Goal: Information Seeking & Learning: Learn about a topic

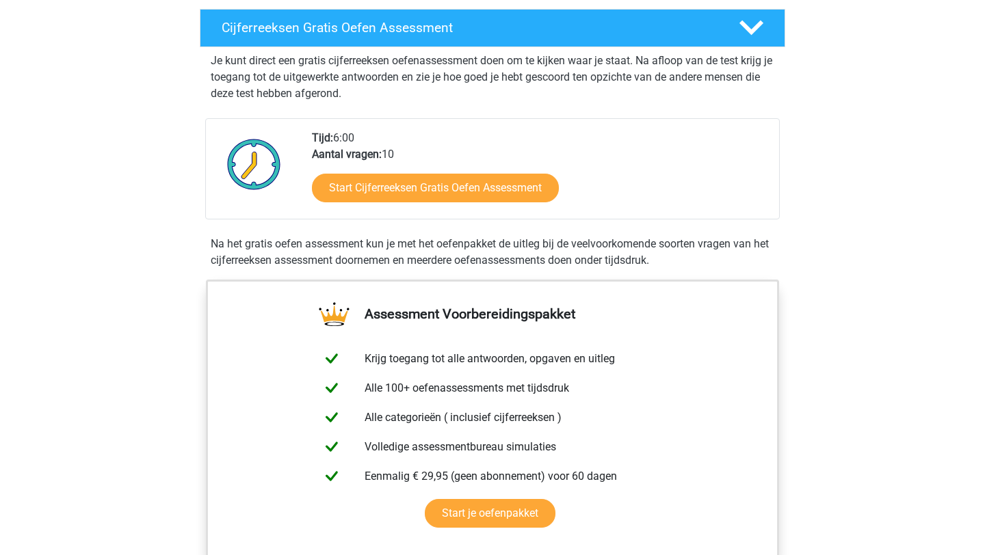
scroll to position [248, 0]
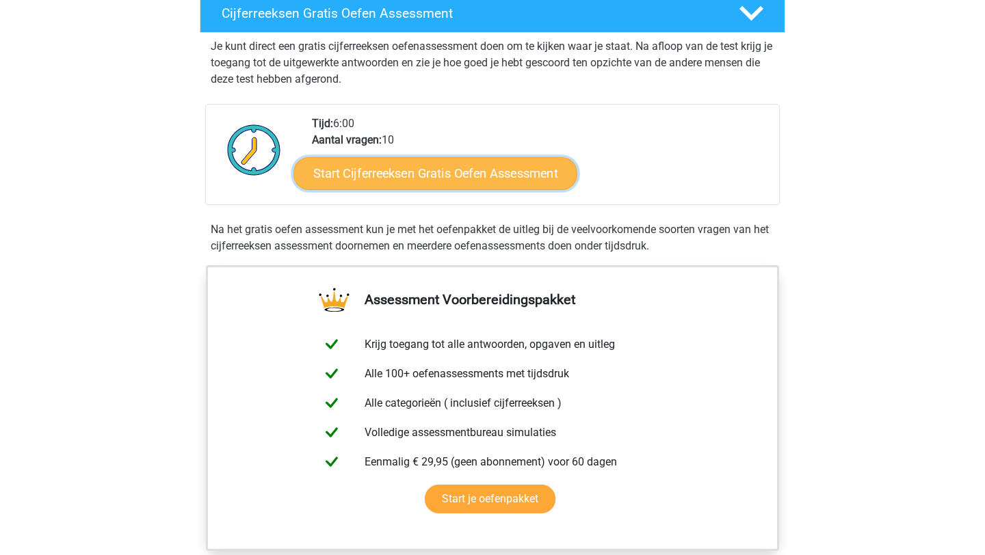
click at [447, 189] on link "Start Cijferreeksen Gratis Oefen Assessment" at bounding box center [435, 173] width 284 height 33
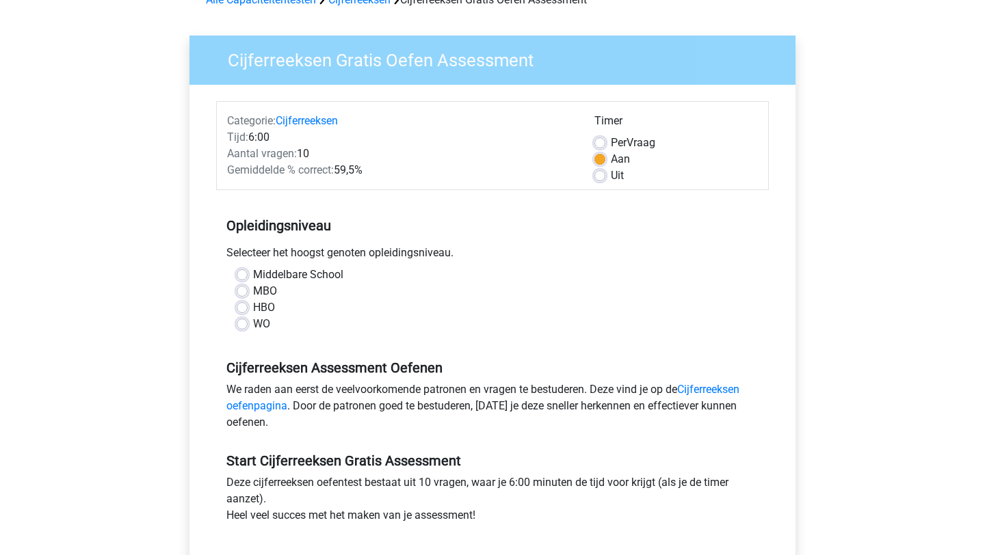
scroll to position [88, 0]
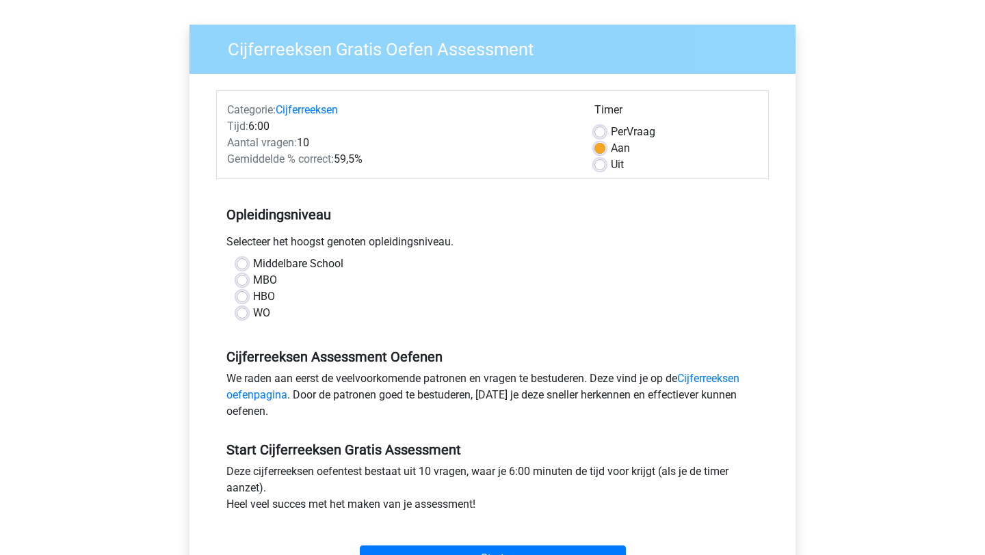
click at [253, 265] on label "Middelbare School" at bounding box center [298, 264] width 90 height 16
click at [242, 265] on input "Middelbare School" at bounding box center [242, 263] width 11 height 14
radio input "true"
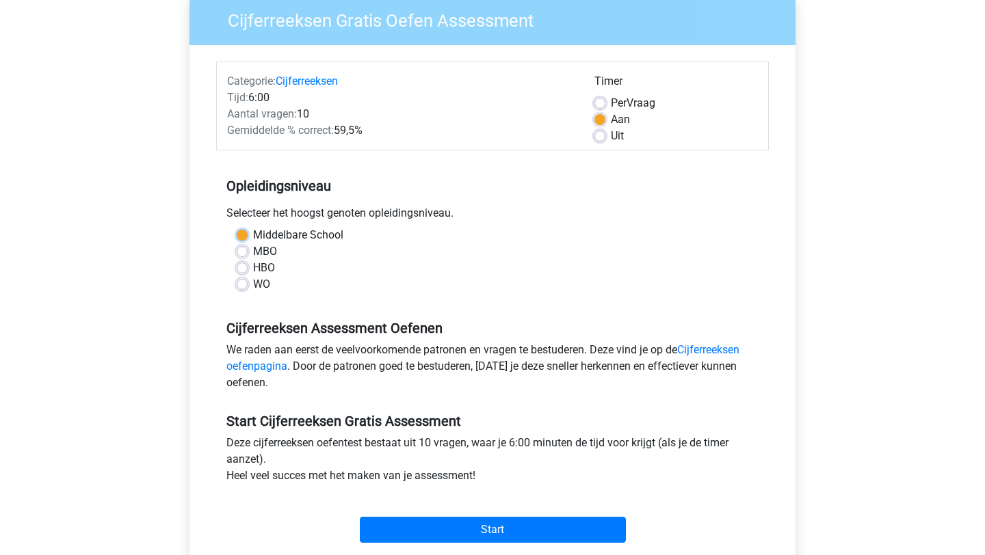
scroll to position [114, 0]
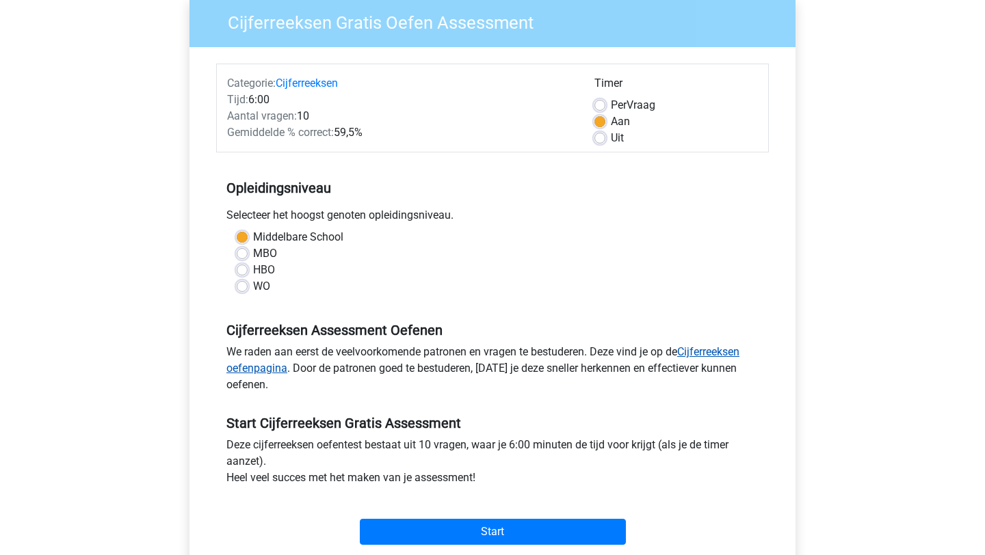
click at [270, 371] on link "Cijferreeksen oefenpagina" at bounding box center [482, 359] width 513 height 29
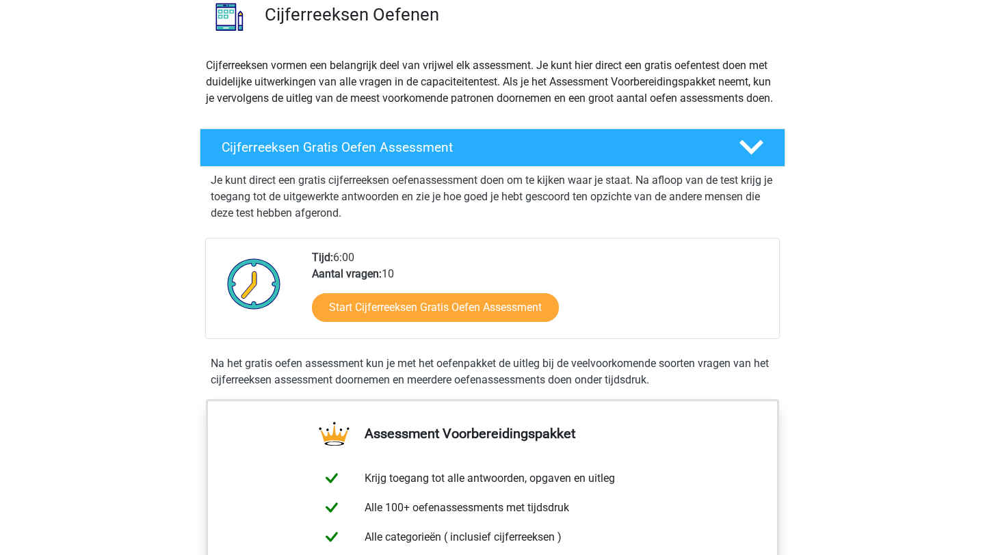
scroll to position [125, 0]
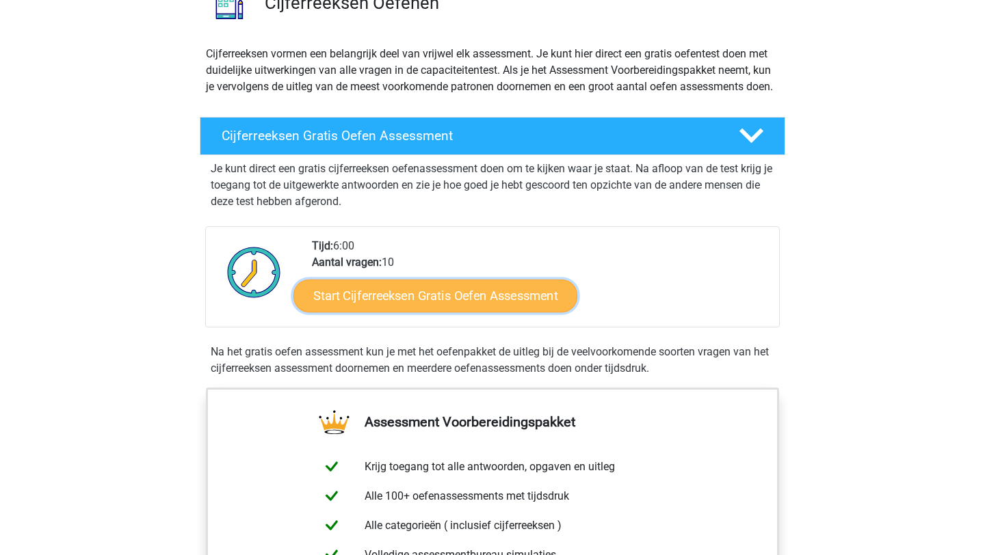
click at [347, 312] on link "Start Cijferreeksen Gratis Oefen Assessment" at bounding box center [435, 295] width 284 height 33
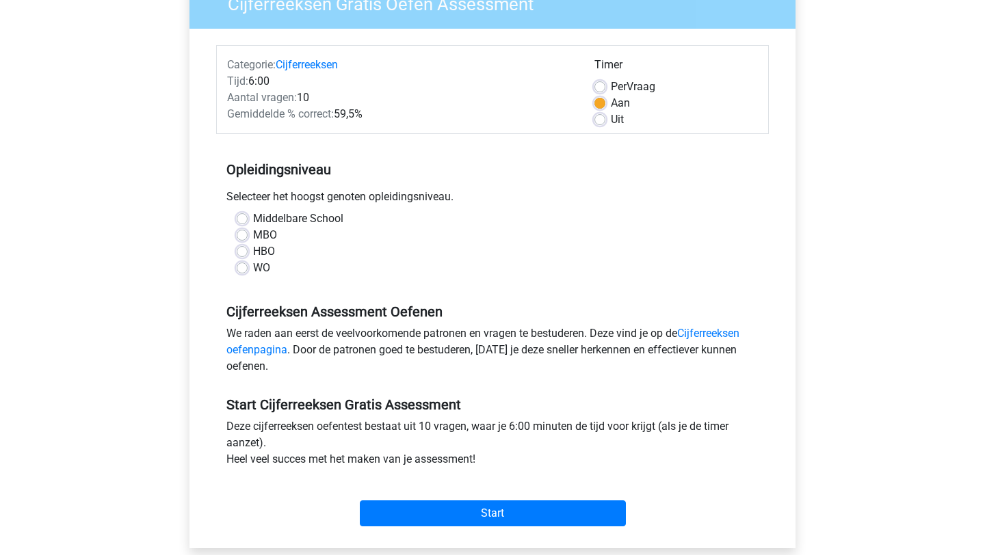
scroll to position [137, 0]
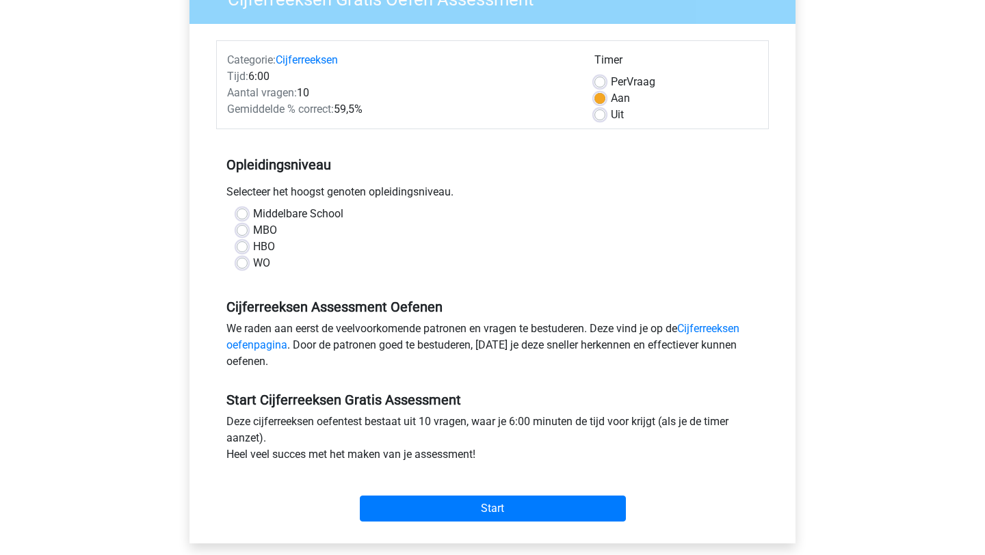
click at [253, 228] on label "MBO" at bounding box center [265, 230] width 24 height 16
click at [239, 228] on input "MBO" at bounding box center [242, 229] width 11 height 14
radio input "true"
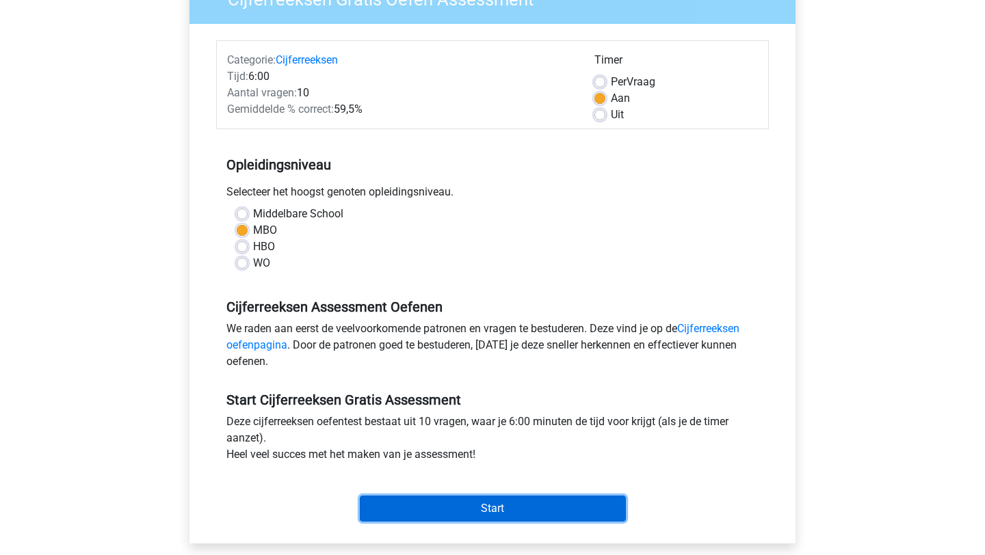
click at [460, 509] on input "Start" at bounding box center [493, 509] width 266 height 26
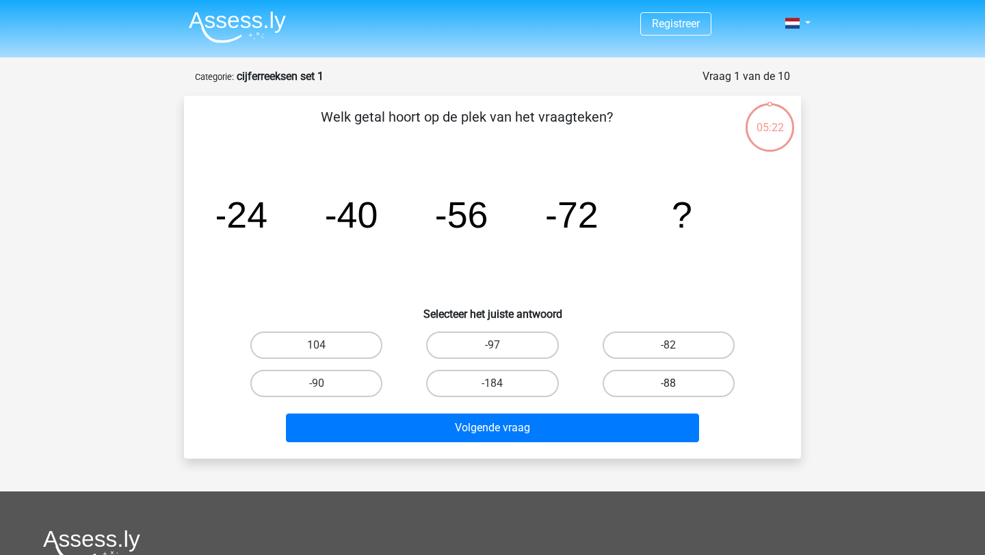
click at [651, 380] on label "-88" at bounding box center [669, 383] width 132 height 27
click at [668, 384] on input "-88" at bounding box center [672, 388] width 9 height 9
radio input "true"
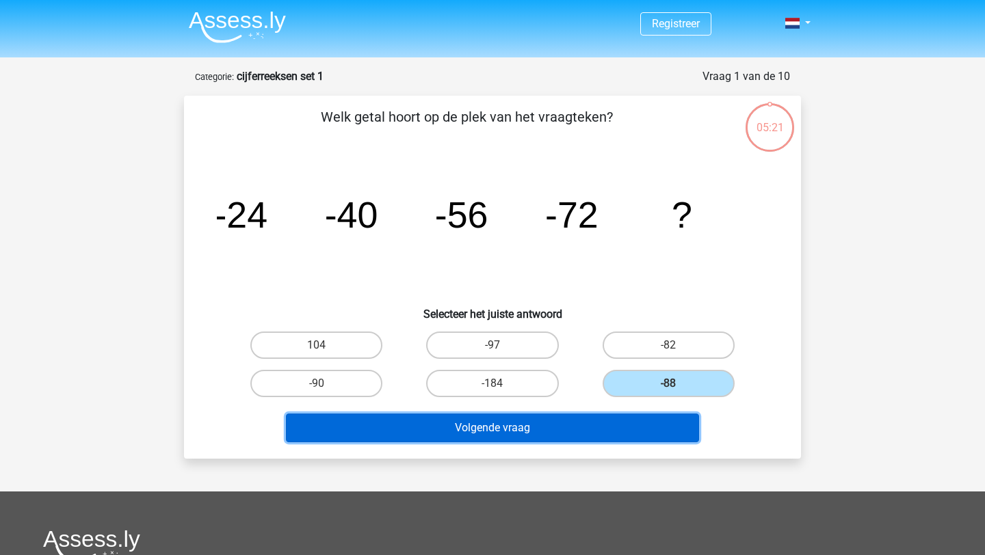
click at [536, 423] on button "Volgende vraag" at bounding box center [493, 428] width 414 height 29
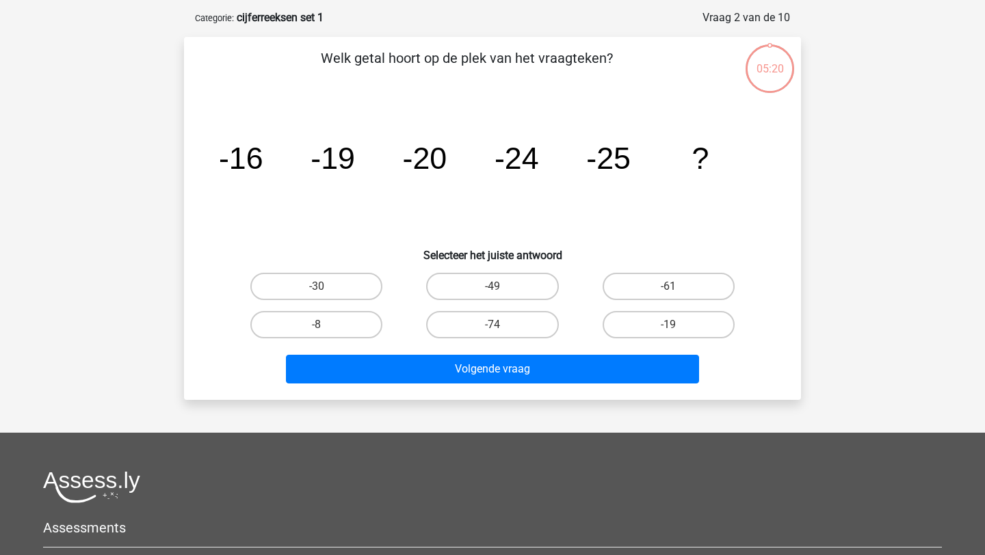
scroll to position [68, 0]
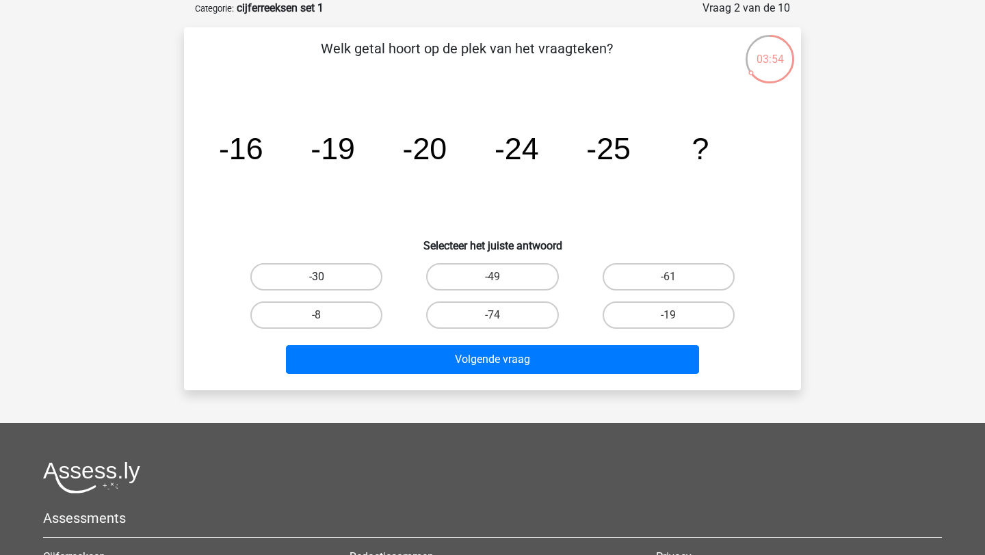
click at [311, 282] on label "-30" at bounding box center [316, 276] width 132 height 27
click at [317, 282] on input "-30" at bounding box center [321, 281] width 9 height 9
radio input "true"
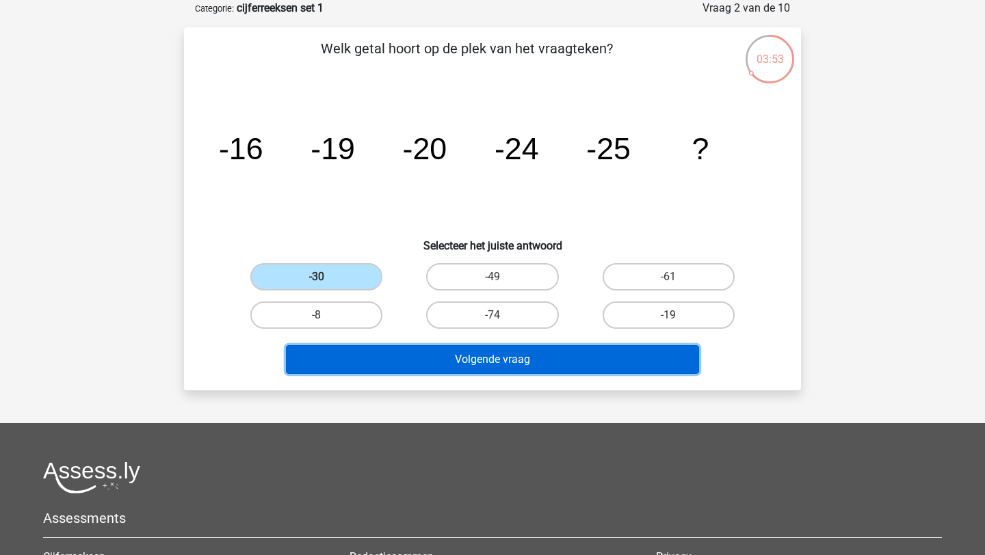
click at [472, 359] on button "Volgende vraag" at bounding box center [493, 359] width 414 height 29
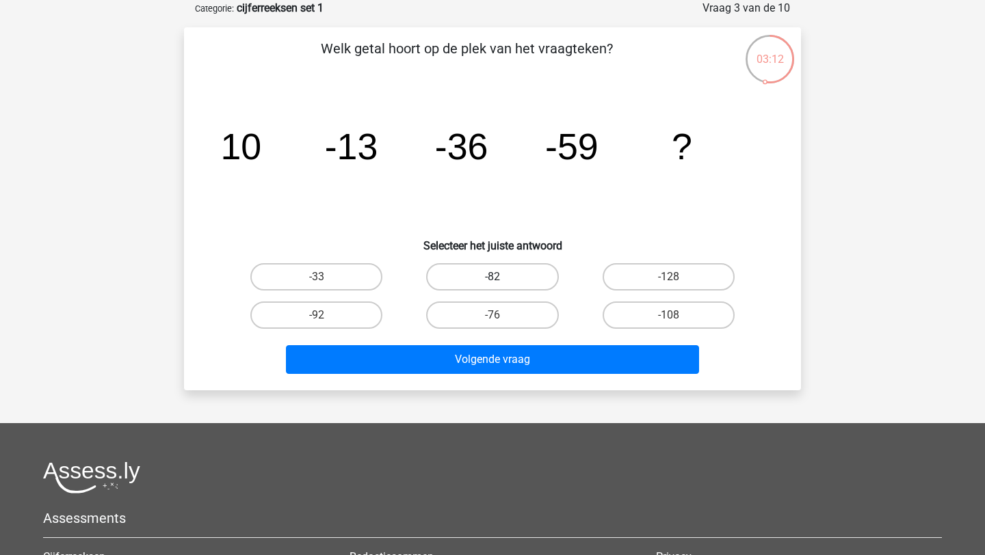
click at [467, 280] on label "-82" at bounding box center [492, 276] width 132 height 27
click at [493, 280] on input "-82" at bounding box center [497, 281] width 9 height 9
radio input "true"
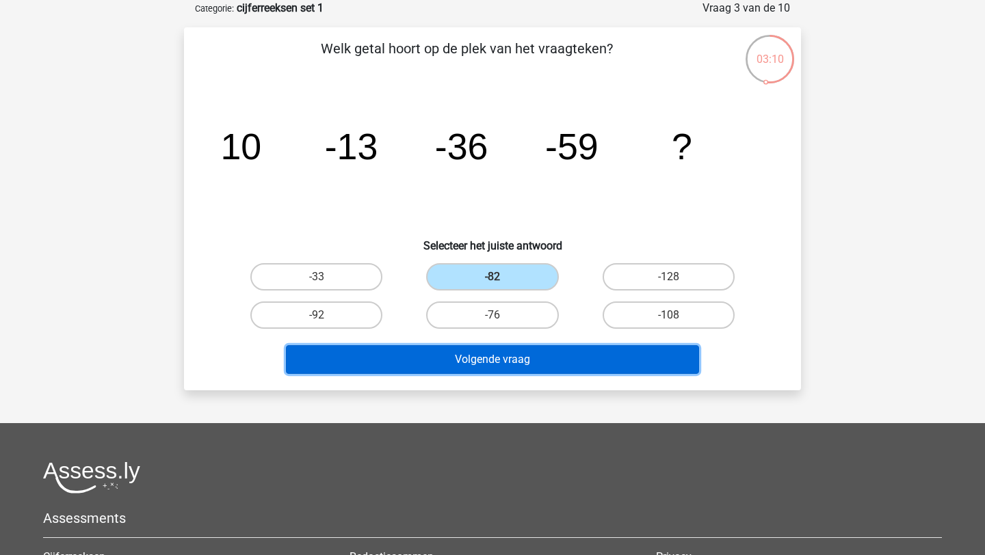
click at [481, 356] on button "Volgende vraag" at bounding box center [493, 359] width 414 height 29
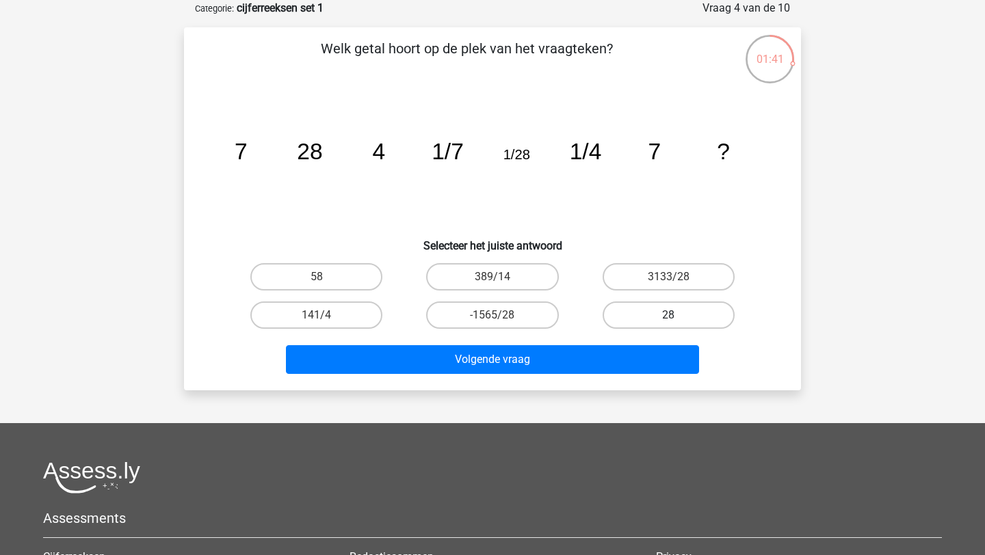
click at [642, 304] on label "28" at bounding box center [669, 315] width 132 height 27
click at [668, 315] on input "28" at bounding box center [672, 319] width 9 height 9
radio input "true"
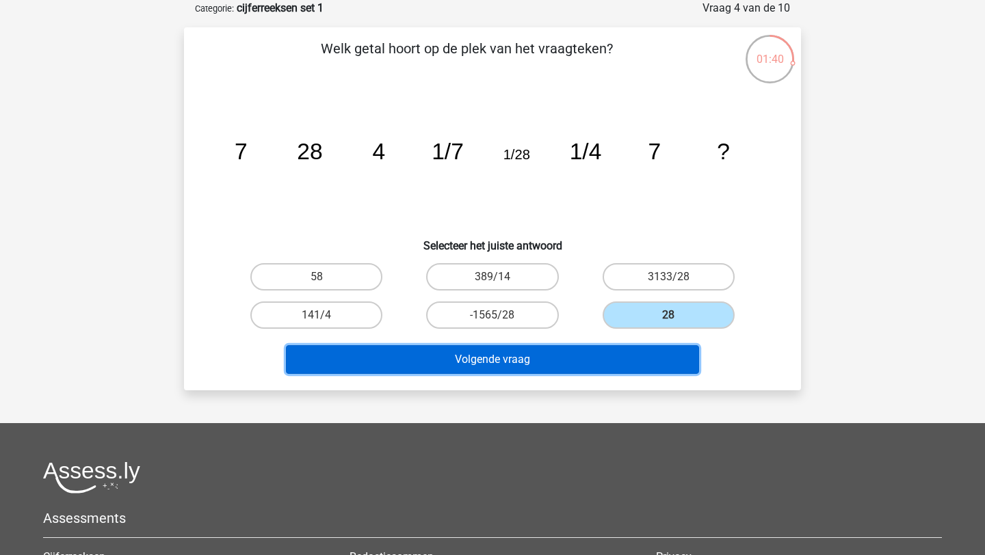
click at [488, 348] on button "Volgende vraag" at bounding box center [493, 359] width 414 height 29
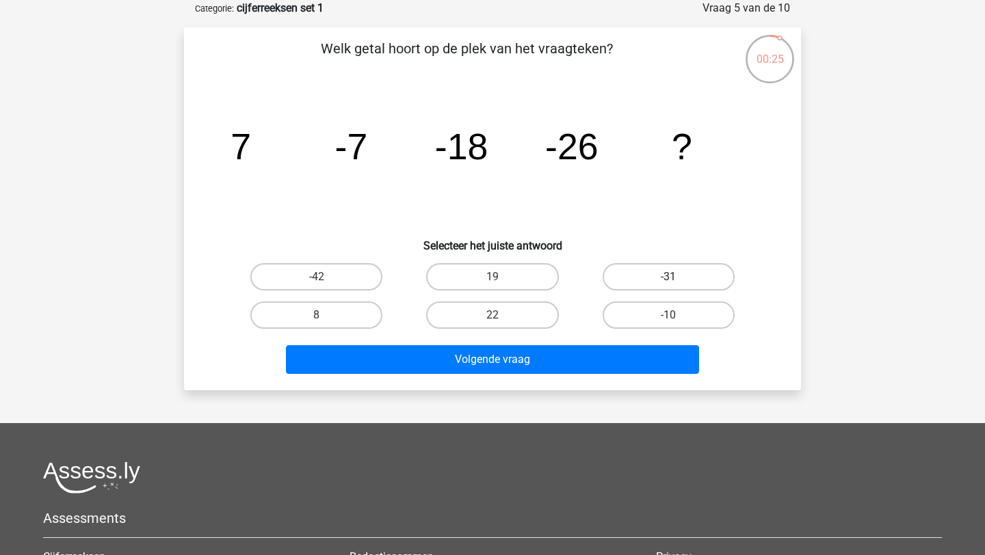
click at [627, 281] on label "-31" at bounding box center [669, 276] width 132 height 27
click at [668, 281] on input "-31" at bounding box center [672, 281] width 9 height 9
radio input "true"
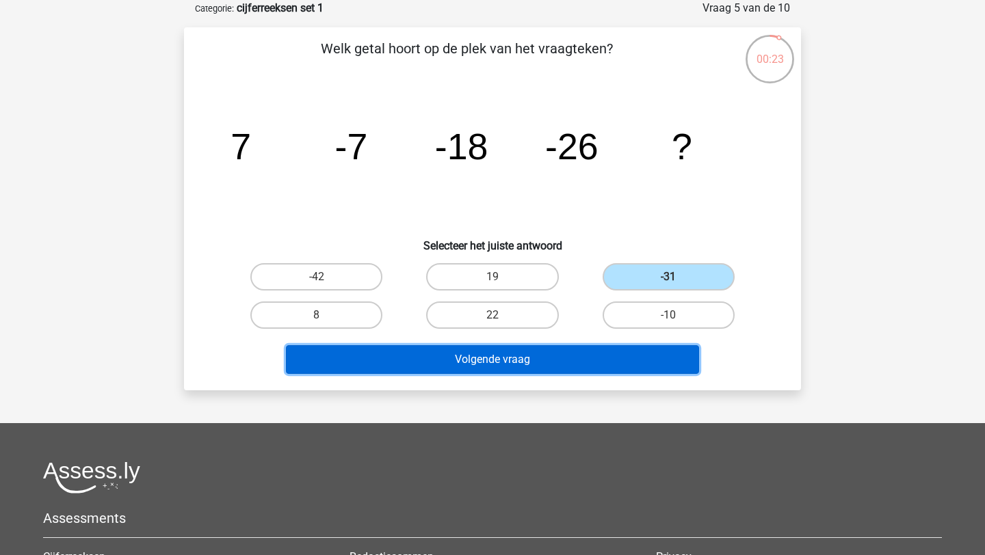
click at [533, 368] on button "Volgende vraag" at bounding box center [493, 359] width 414 height 29
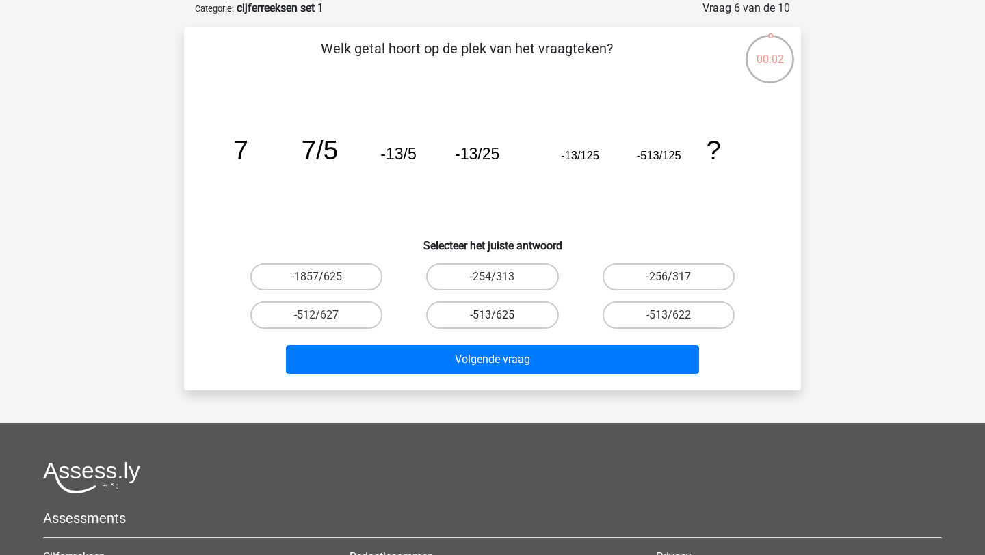
click at [474, 313] on label "-513/625" at bounding box center [492, 315] width 132 height 27
click at [493, 315] on input "-513/625" at bounding box center [497, 319] width 9 height 9
radio input "true"
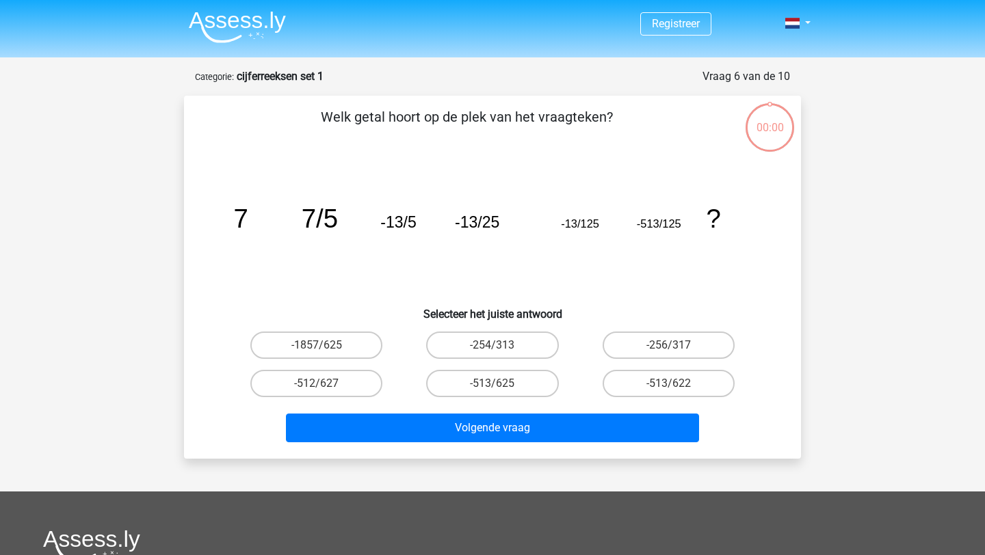
scroll to position [68, 0]
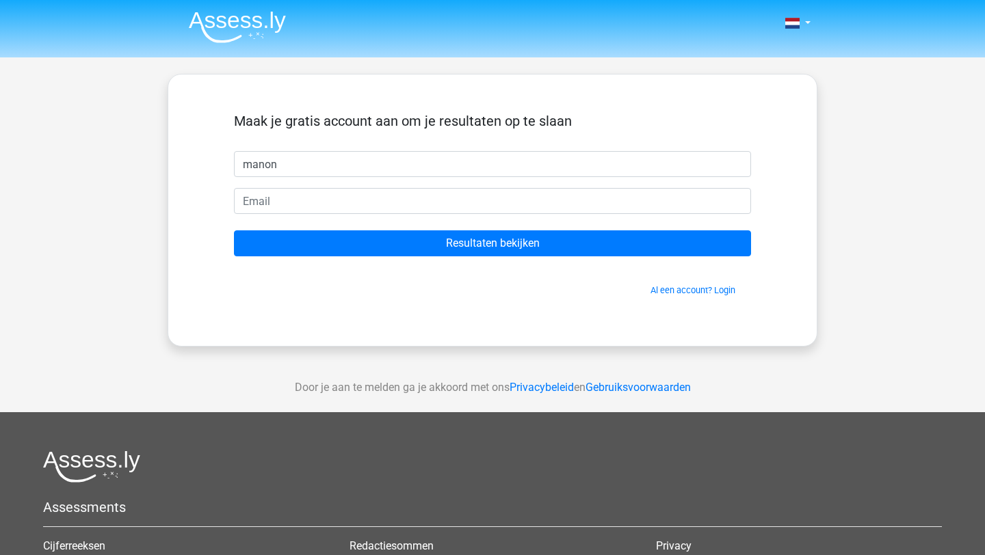
type input "manon"
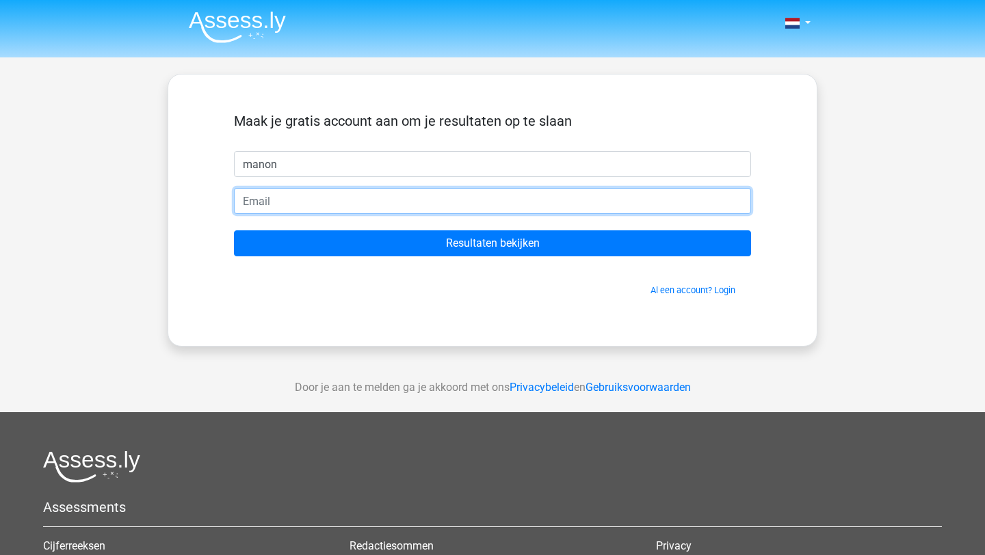
click at [274, 202] on input "email" at bounding box center [492, 201] width 517 height 26
type input "[EMAIL_ADDRESS][DOMAIN_NAME]"
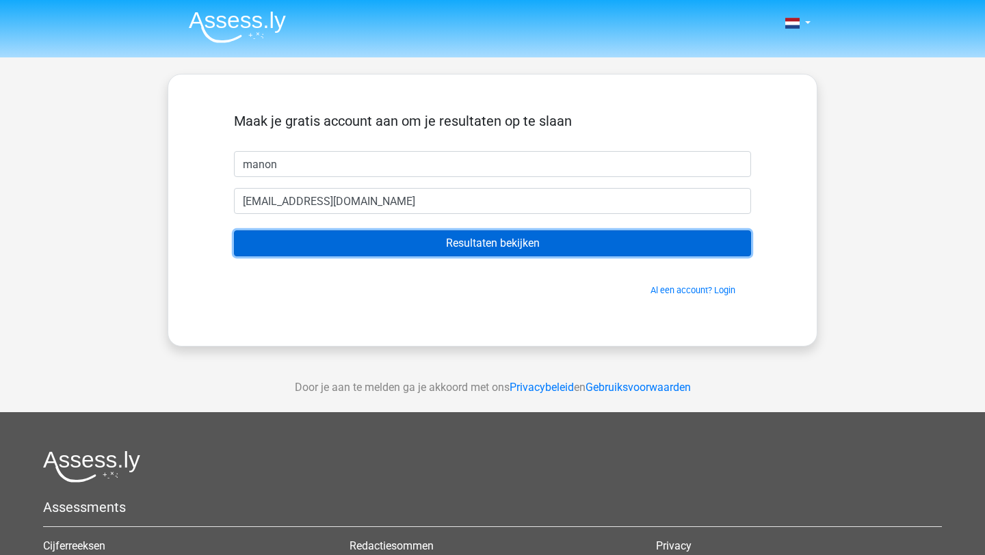
click at [376, 252] on input "Resultaten bekijken" at bounding box center [492, 244] width 517 height 26
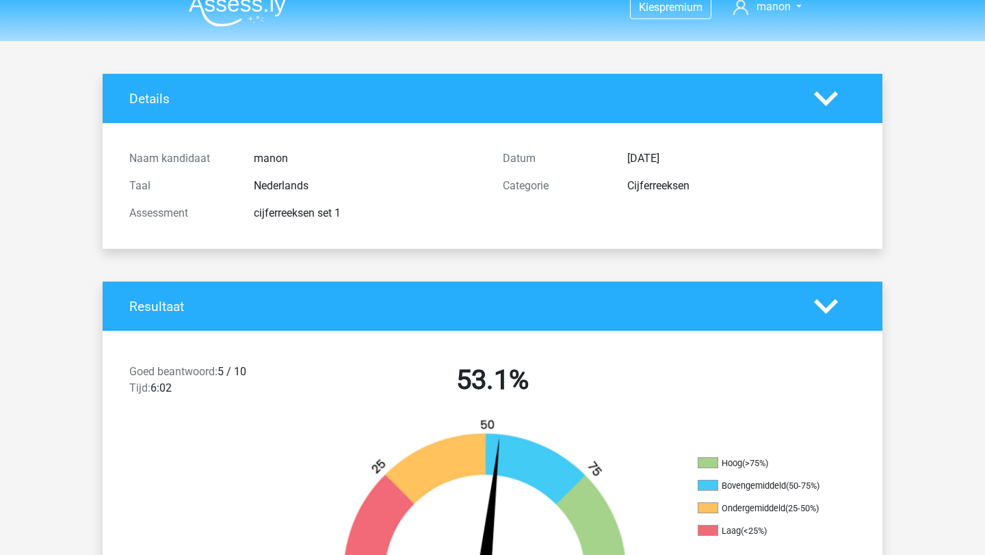
scroll to position [14, 0]
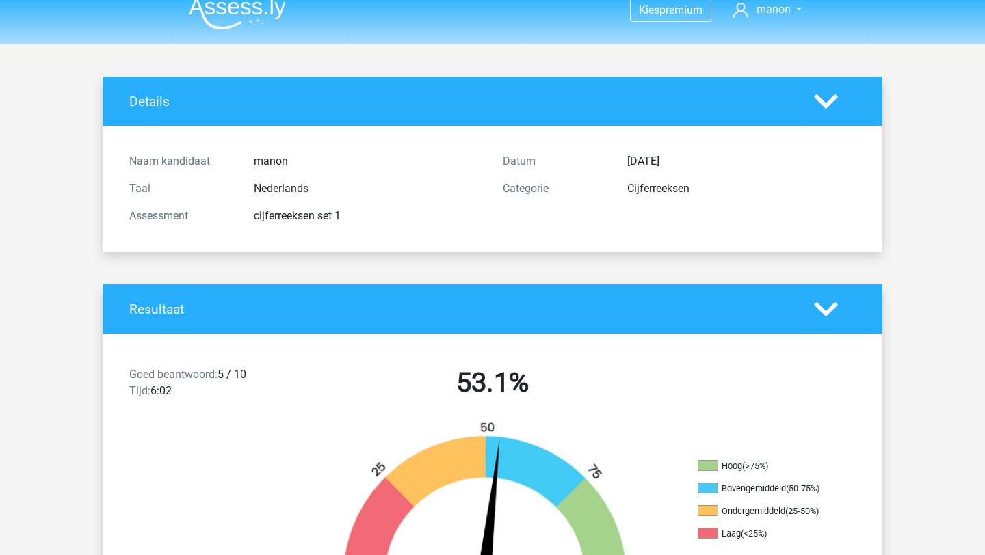
click at [815, 302] on polygon at bounding box center [826, 309] width 24 height 15
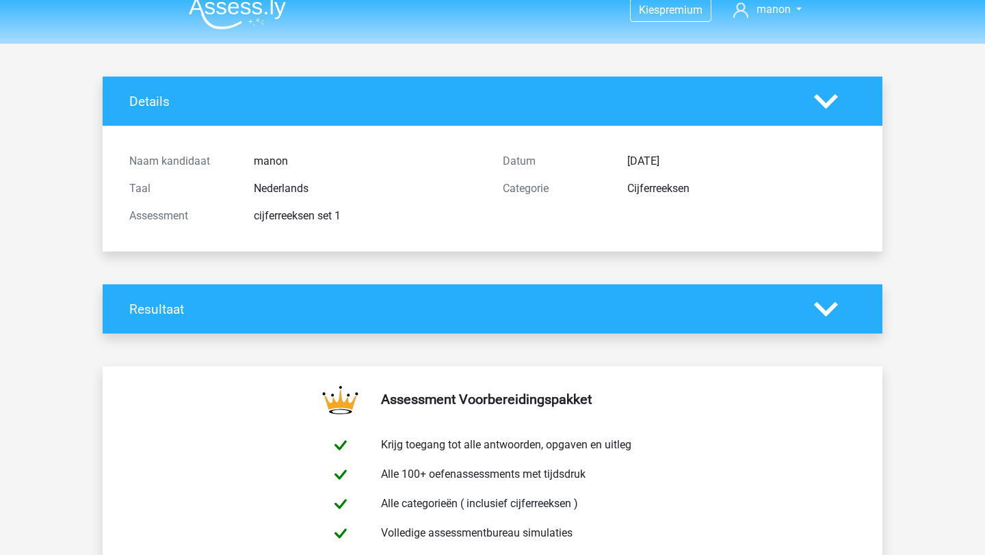
click at [815, 302] on polygon at bounding box center [826, 309] width 24 height 15
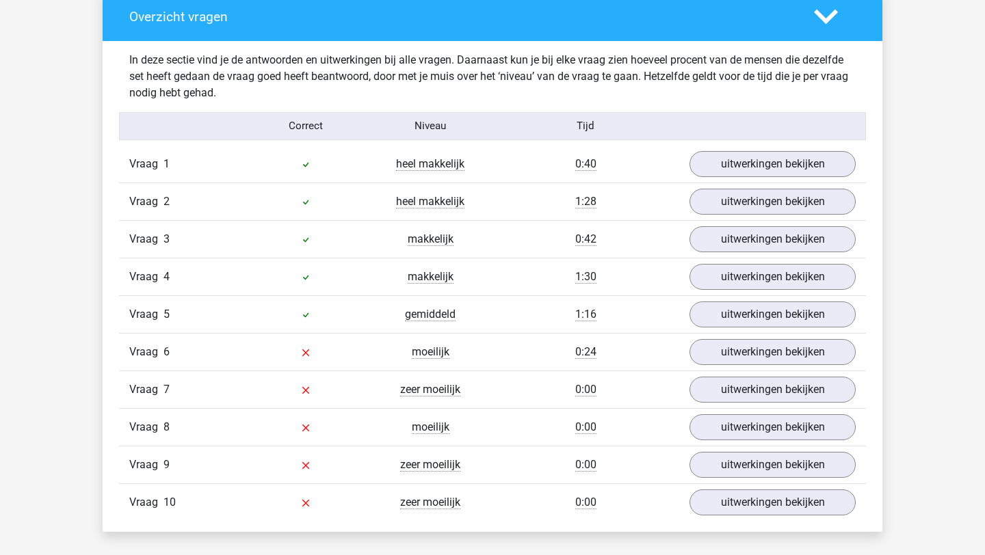
scroll to position [1035, 0]
click at [714, 309] on link "uitwerkingen bekijken" at bounding box center [772, 315] width 191 height 30
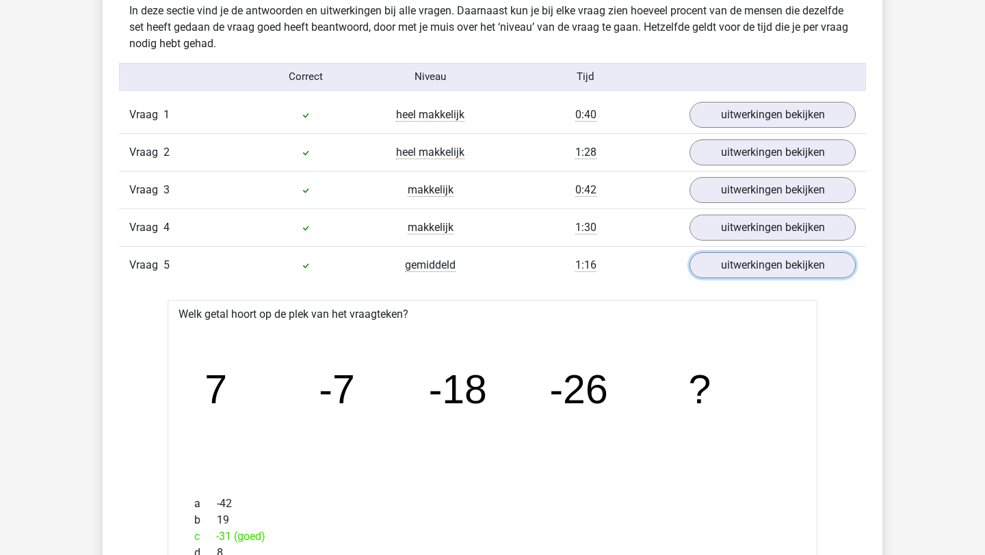
scroll to position [1083, 0]
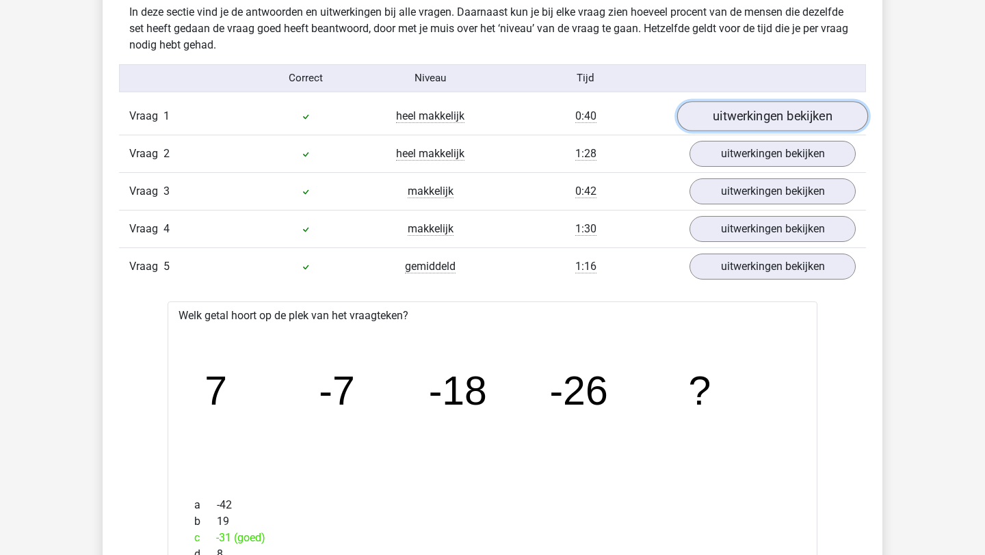
click at [763, 118] on link "uitwerkingen bekijken" at bounding box center [772, 116] width 191 height 30
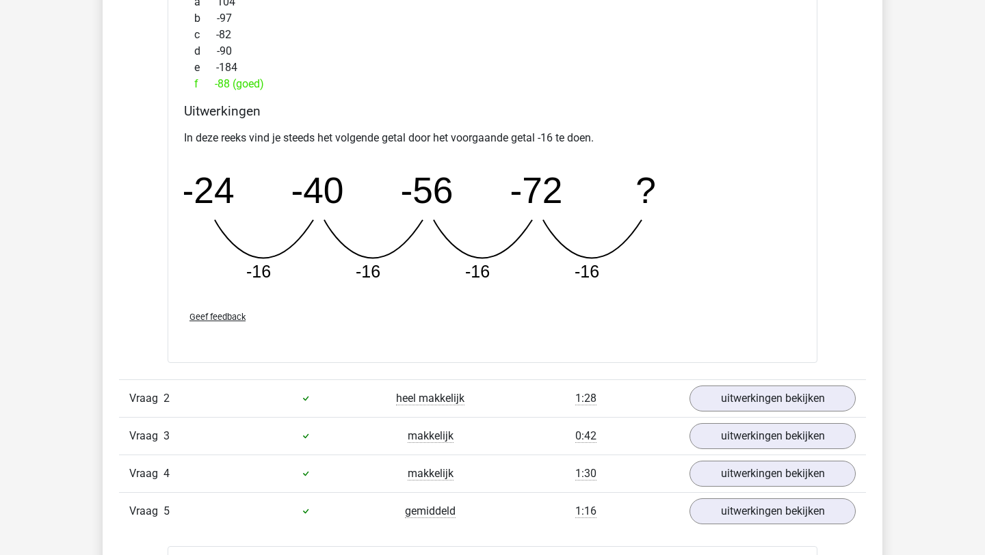
scroll to position [1441, 0]
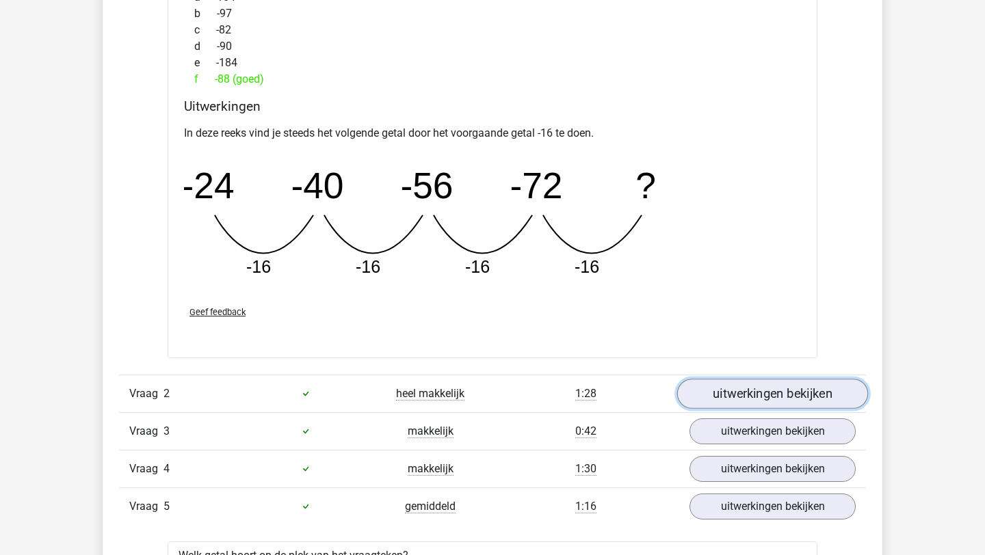
click at [789, 399] on link "uitwerkingen bekijken" at bounding box center [772, 394] width 191 height 30
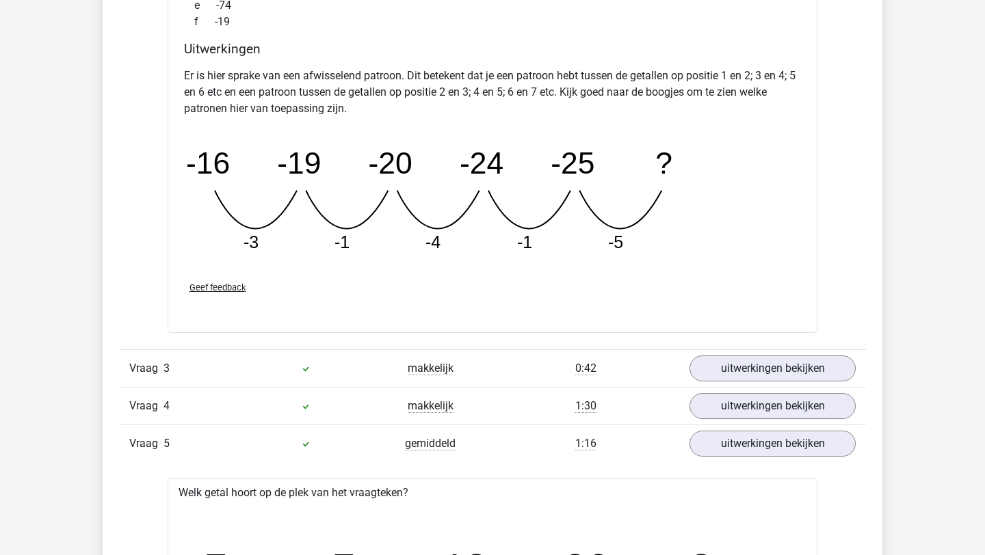
scroll to position [2138, 0]
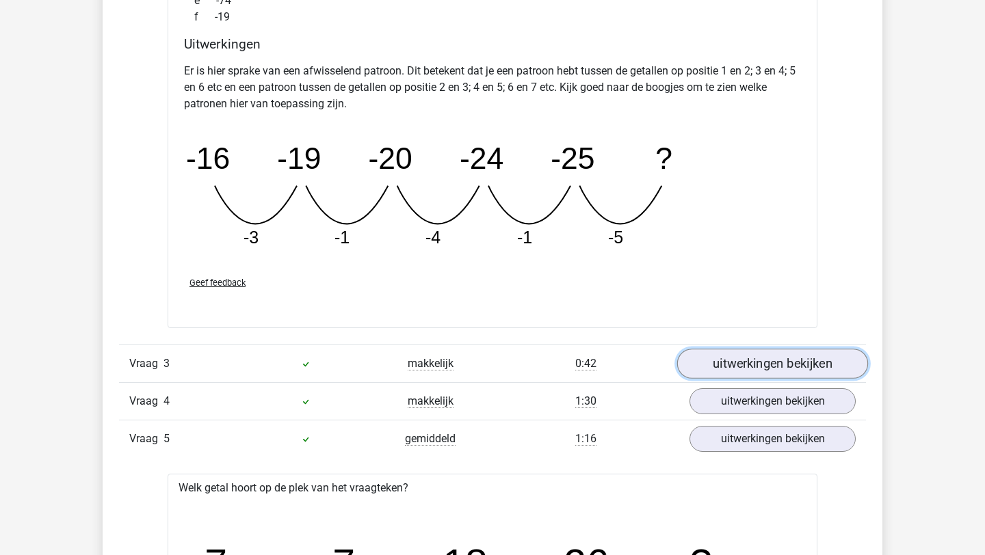
click at [729, 365] on link "uitwerkingen bekijken" at bounding box center [772, 365] width 191 height 30
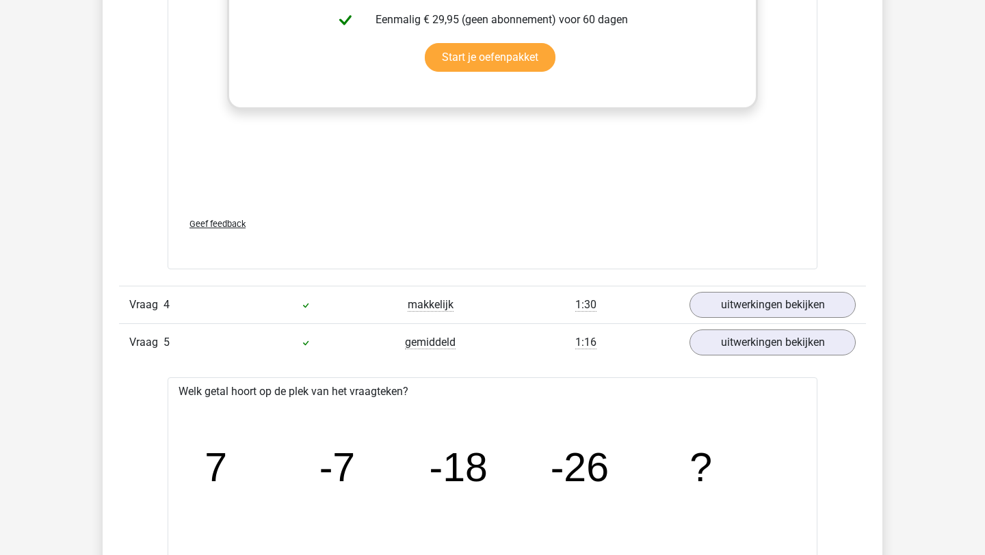
scroll to position [3155, 0]
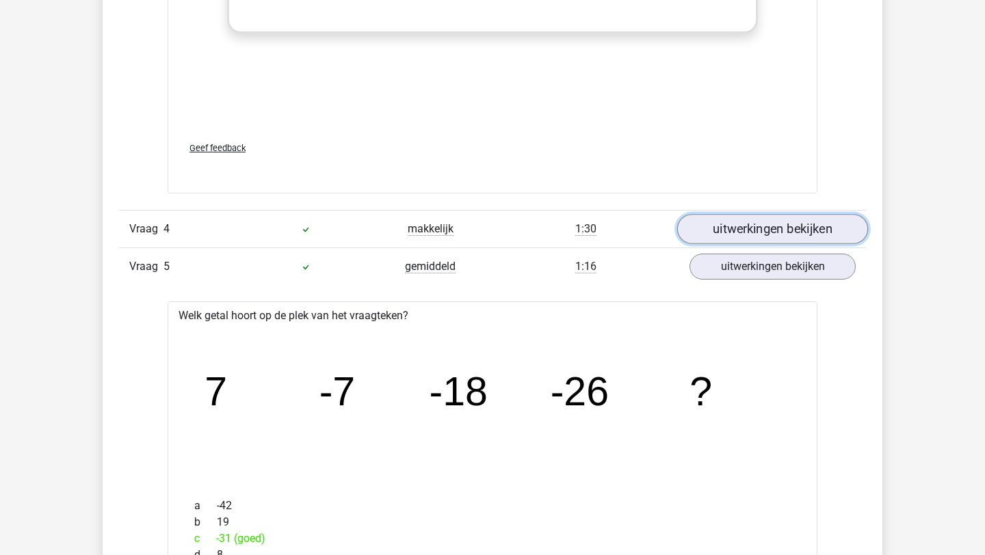
click at [732, 238] on link "uitwerkingen bekijken" at bounding box center [772, 229] width 191 height 30
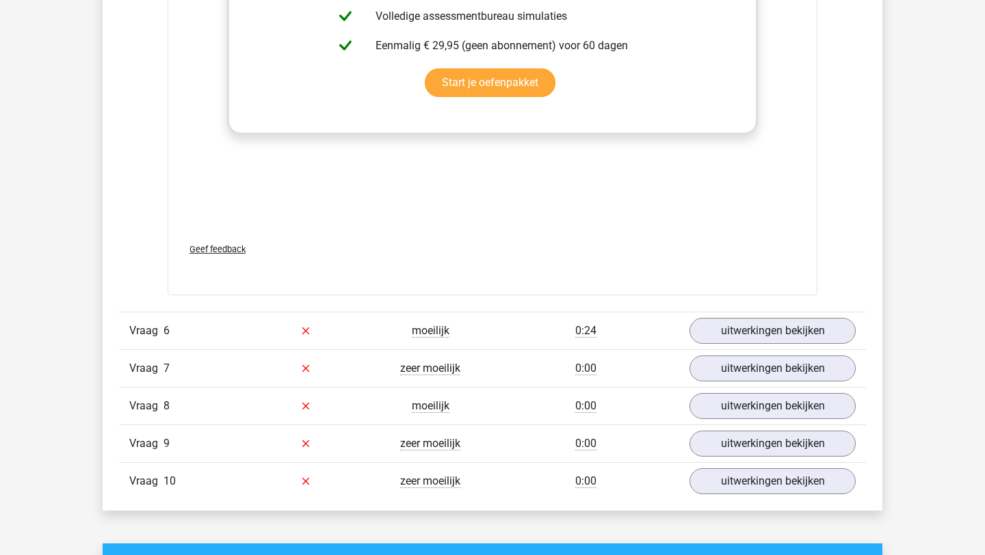
scroll to position [4686, 0]
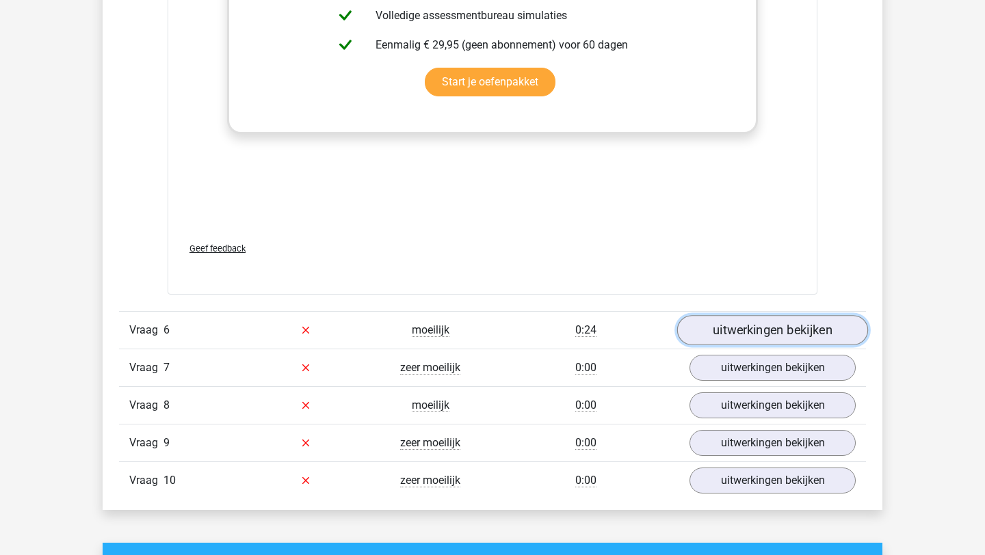
click at [771, 331] on link "uitwerkingen bekijken" at bounding box center [772, 330] width 191 height 30
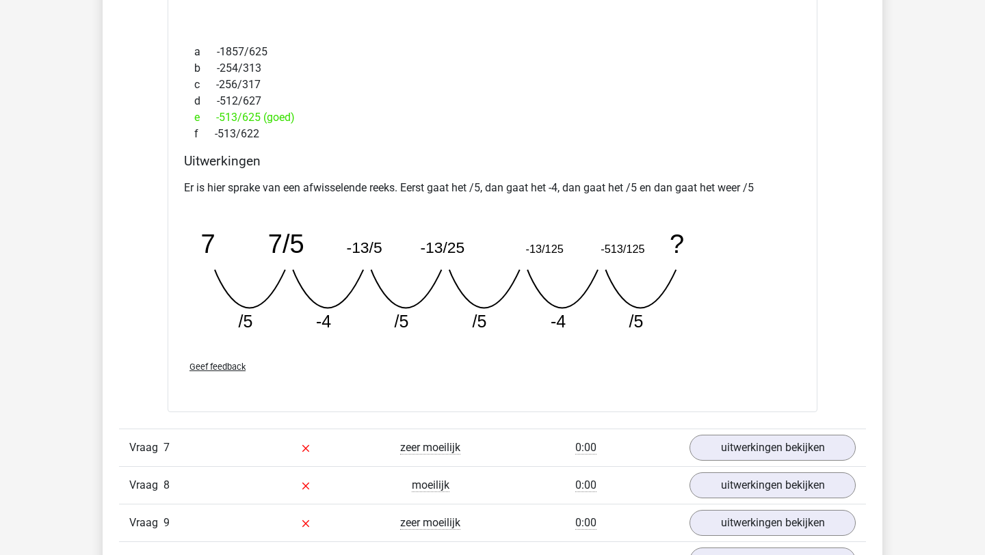
scroll to position [5203, 0]
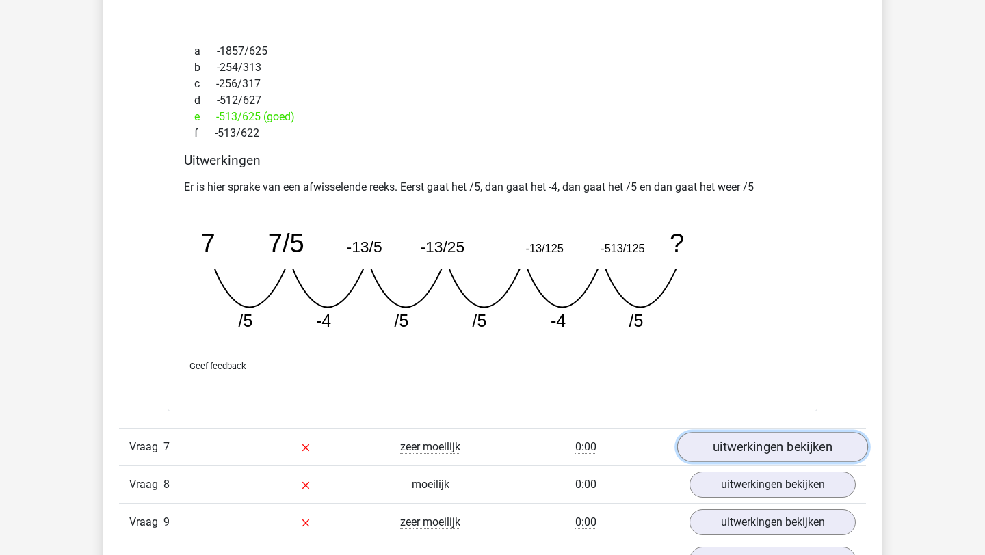
click at [761, 449] on link "uitwerkingen bekijken" at bounding box center [772, 447] width 191 height 30
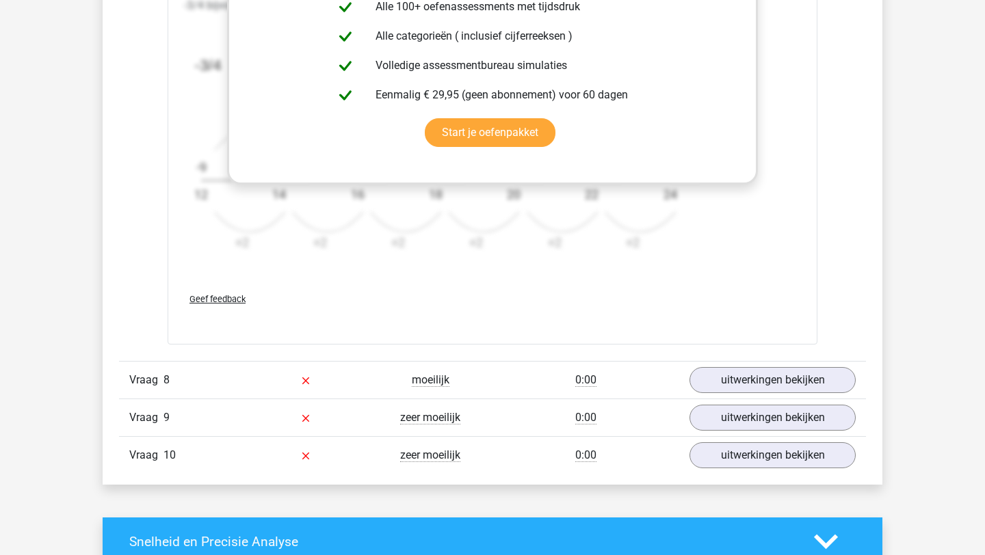
scroll to position [6153, 0]
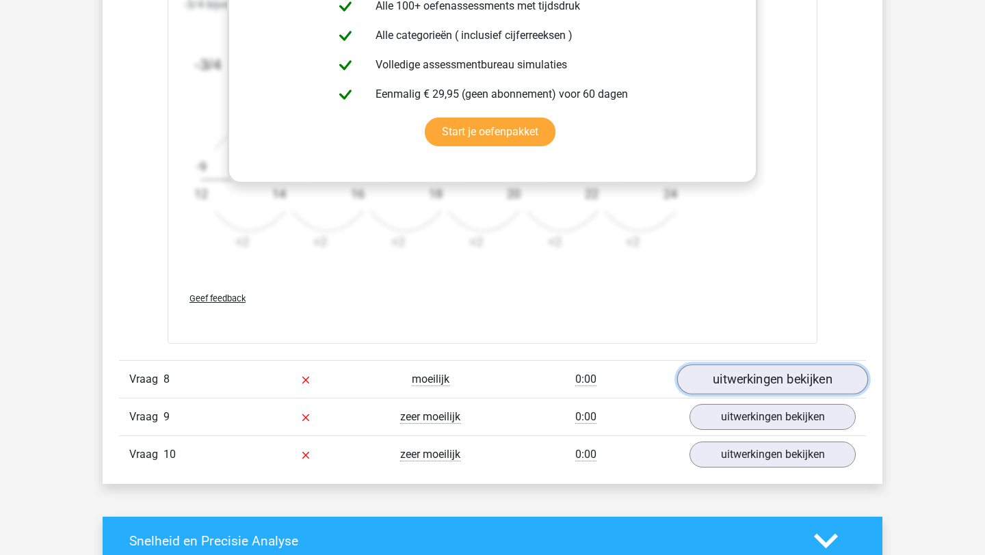
click at [768, 381] on link "uitwerkingen bekijken" at bounding box center [772, 380] width 191 height 30
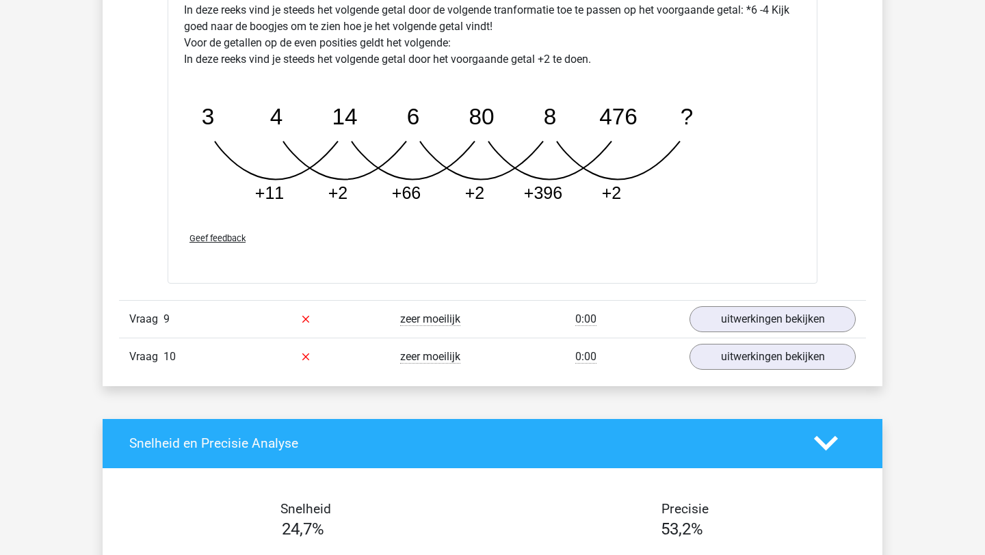
scroll to position [6932, 0]
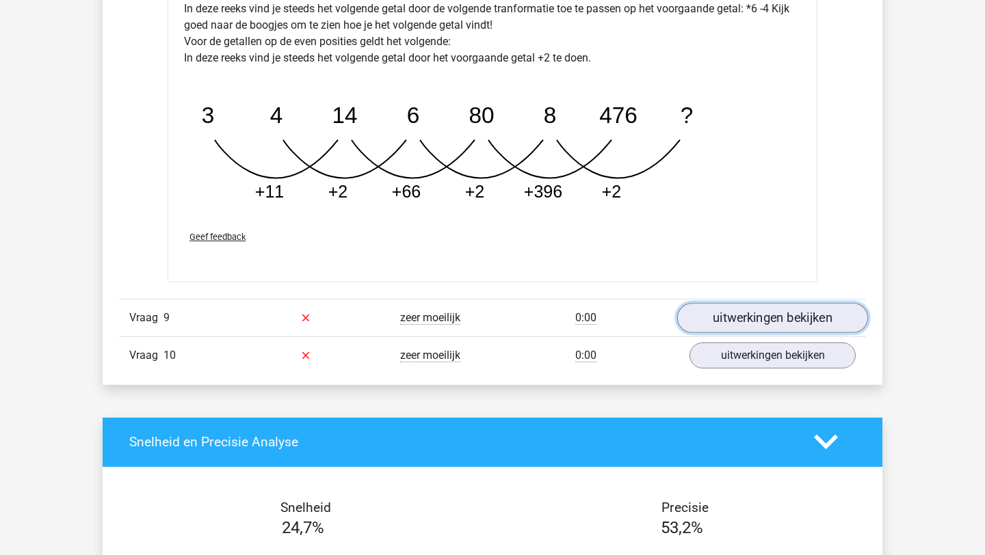
click at [740, 318] on link "uitwerkingen bekijken" at bounding box center [772, 318] width 191 height 30
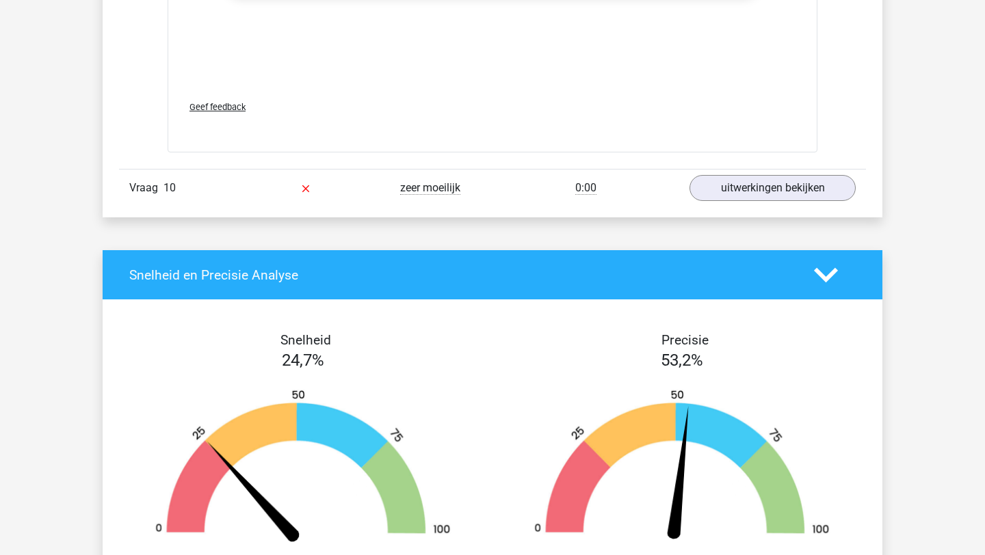
scroll to position [7946, 0]
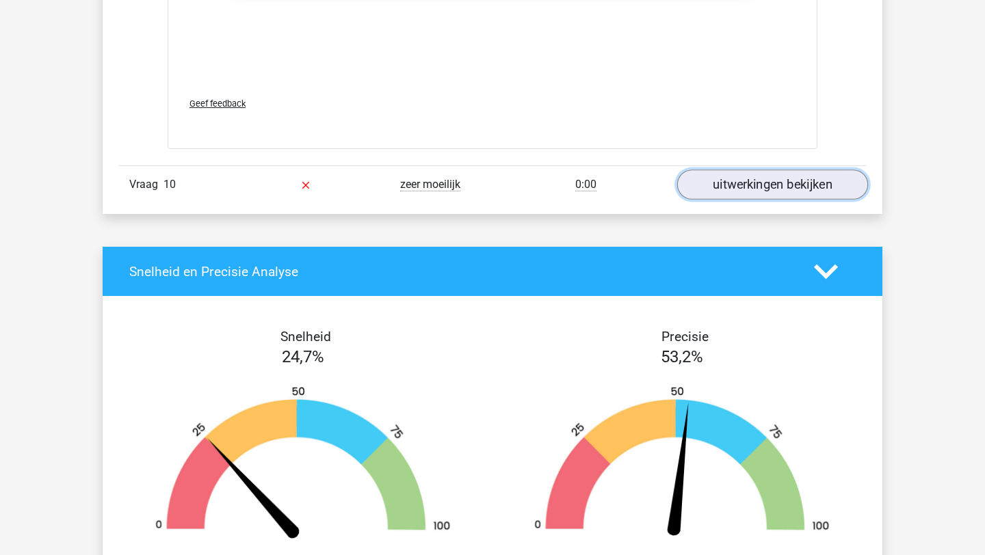
click at [734, 185] on link "uitwerkingen bekijken" at bounding box center [772, 185] width 191 height 30
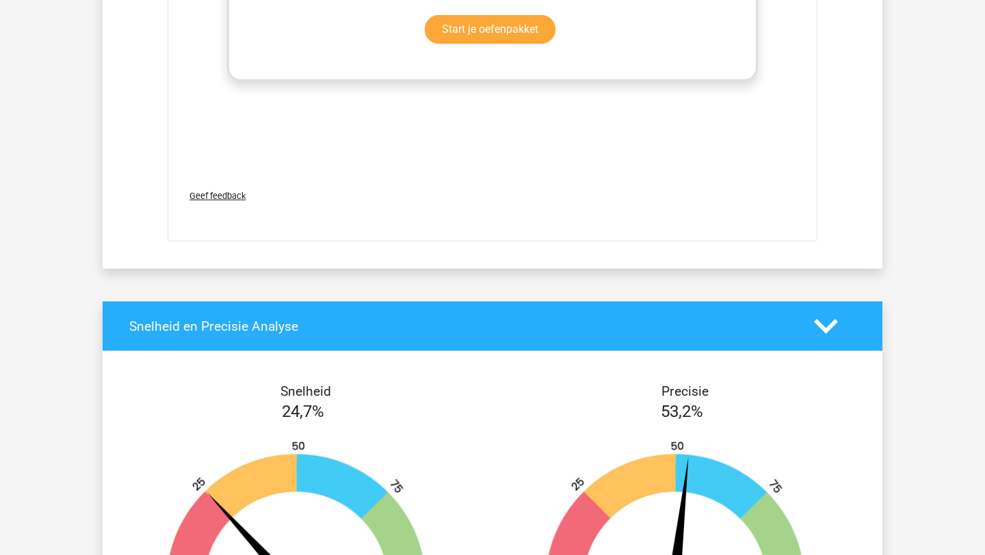
scroll to position [8698, 0]
